Goal: Transaction & Acquisition: Purchase product/service

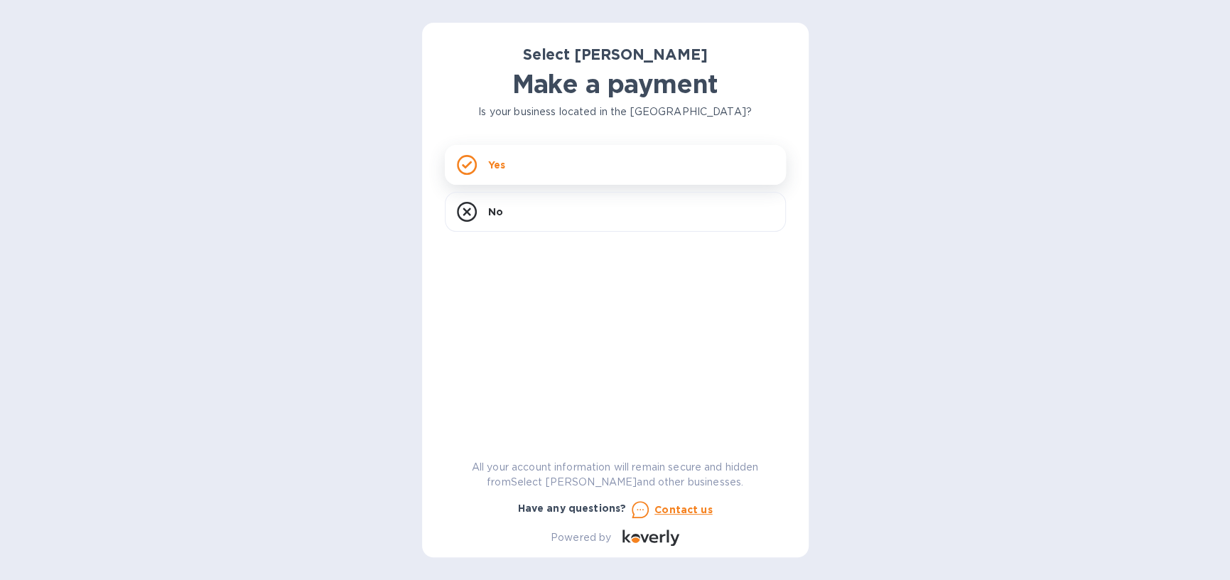
click at [576, 171] on div "Yes" at bounding box center [615, 165] width 341 height 40
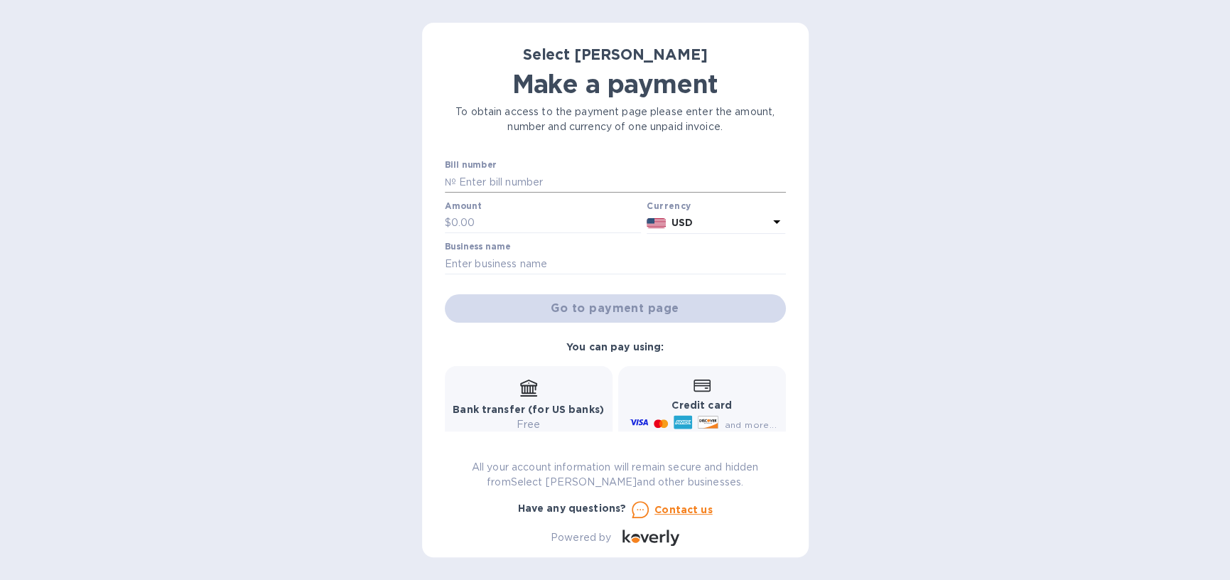
click at [553, 185] on input "text" at bounding box center [621, 181] width 330 height 21
type input "SS-265013"
click at [539, 221] on input "text" at bounding box center [546, 222] width 190 height 21
type input "195.84"
click at [552, 266] on input "text" at bounding box center [615, 263] width 341 height 21
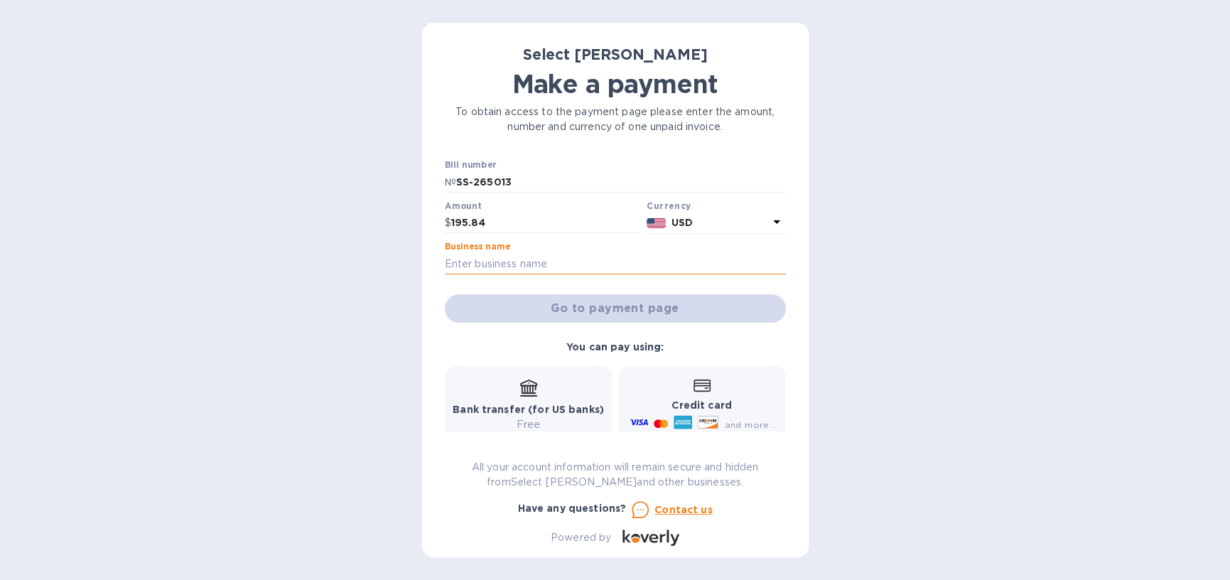
type input "Heritage Tavern"
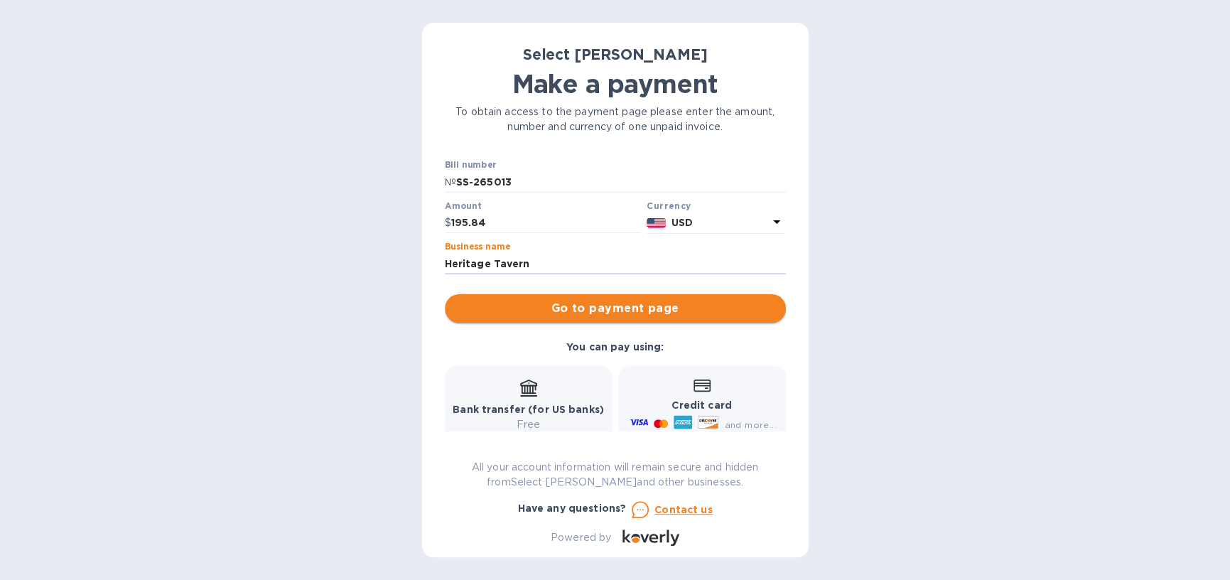
click at [605, 306] on span "Go to payment page" at bounding box center [615, 308] width 318 height 17
